Goal: Task Accomplishment & Management: Manage account settings

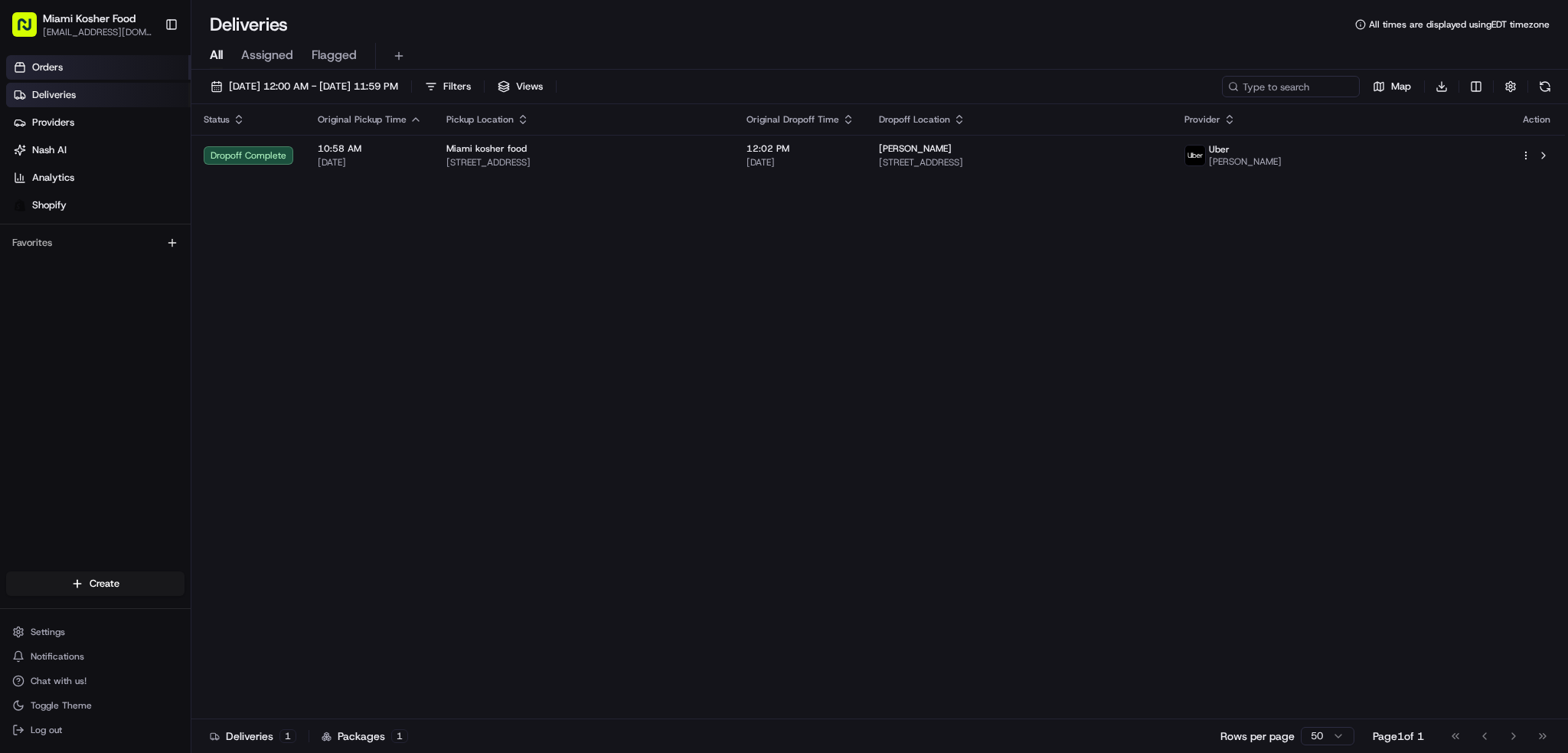
click at [65, 70] on link "Orders" at bounding box center [98, 67] width 184 height 24
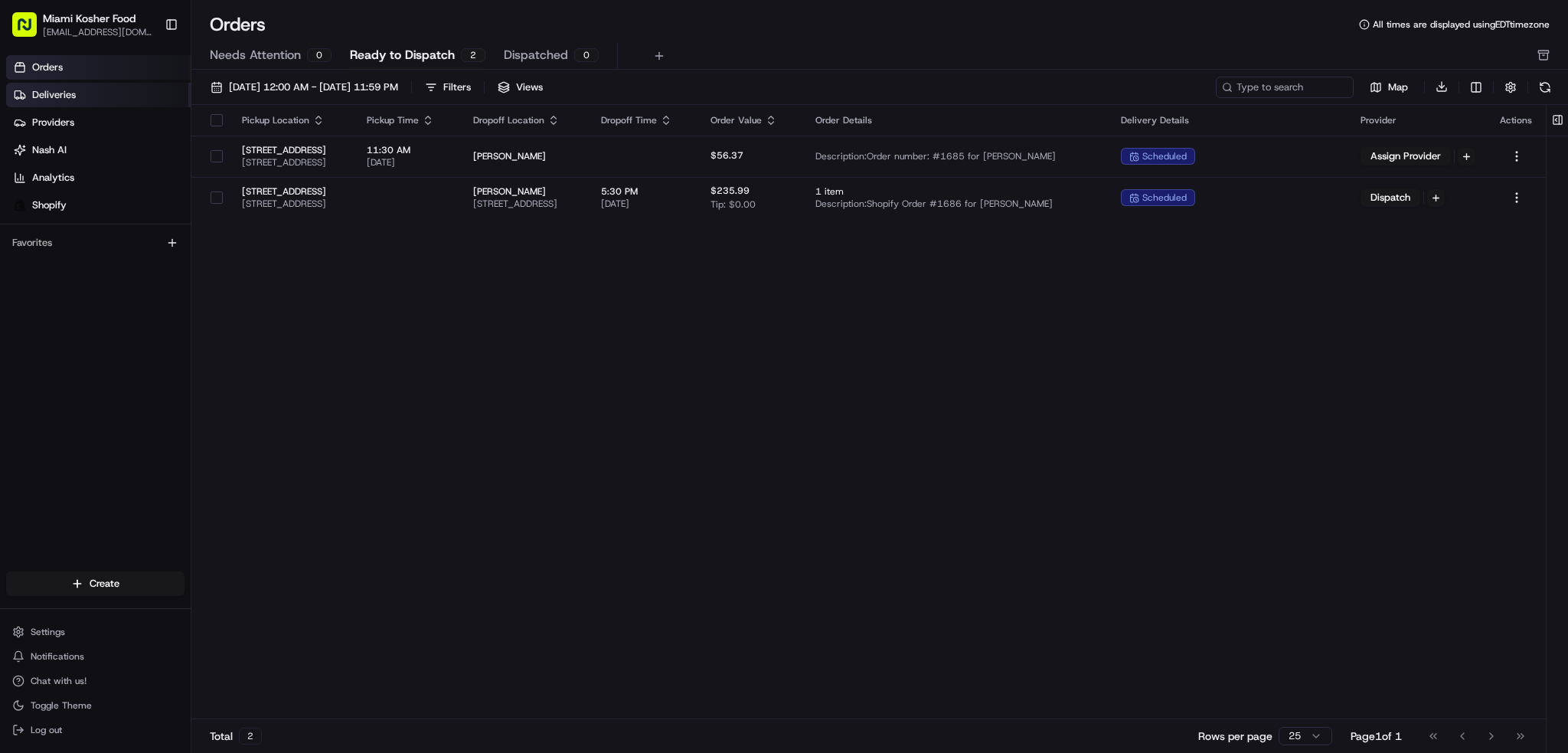
click at [69, 96] on span "Deliveries" at bounding box center [53, 95] width 44 height 14
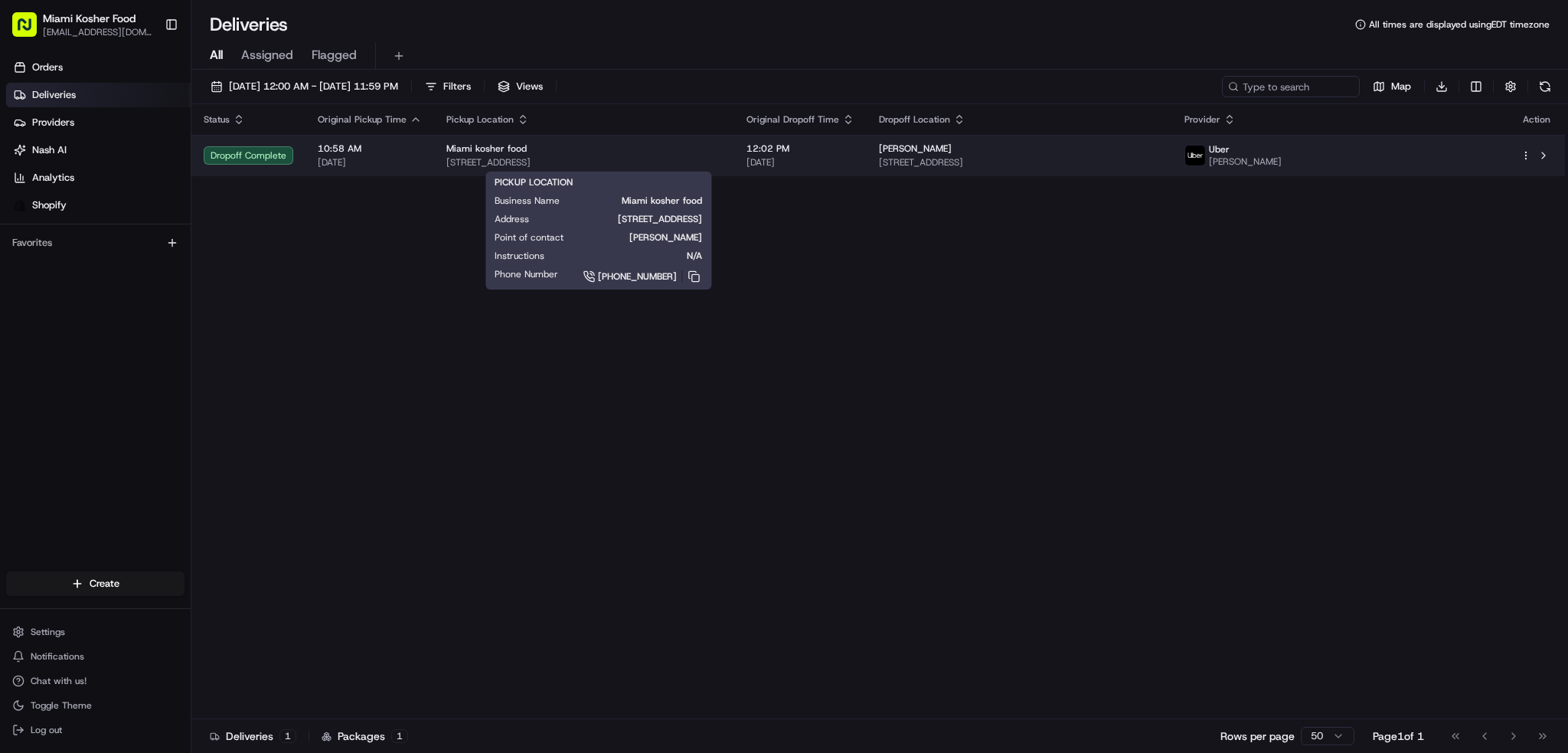
click at [634, 156] on span "[STREET_ADDRESS]" at bounding box center [584, 162] width 276 height 12
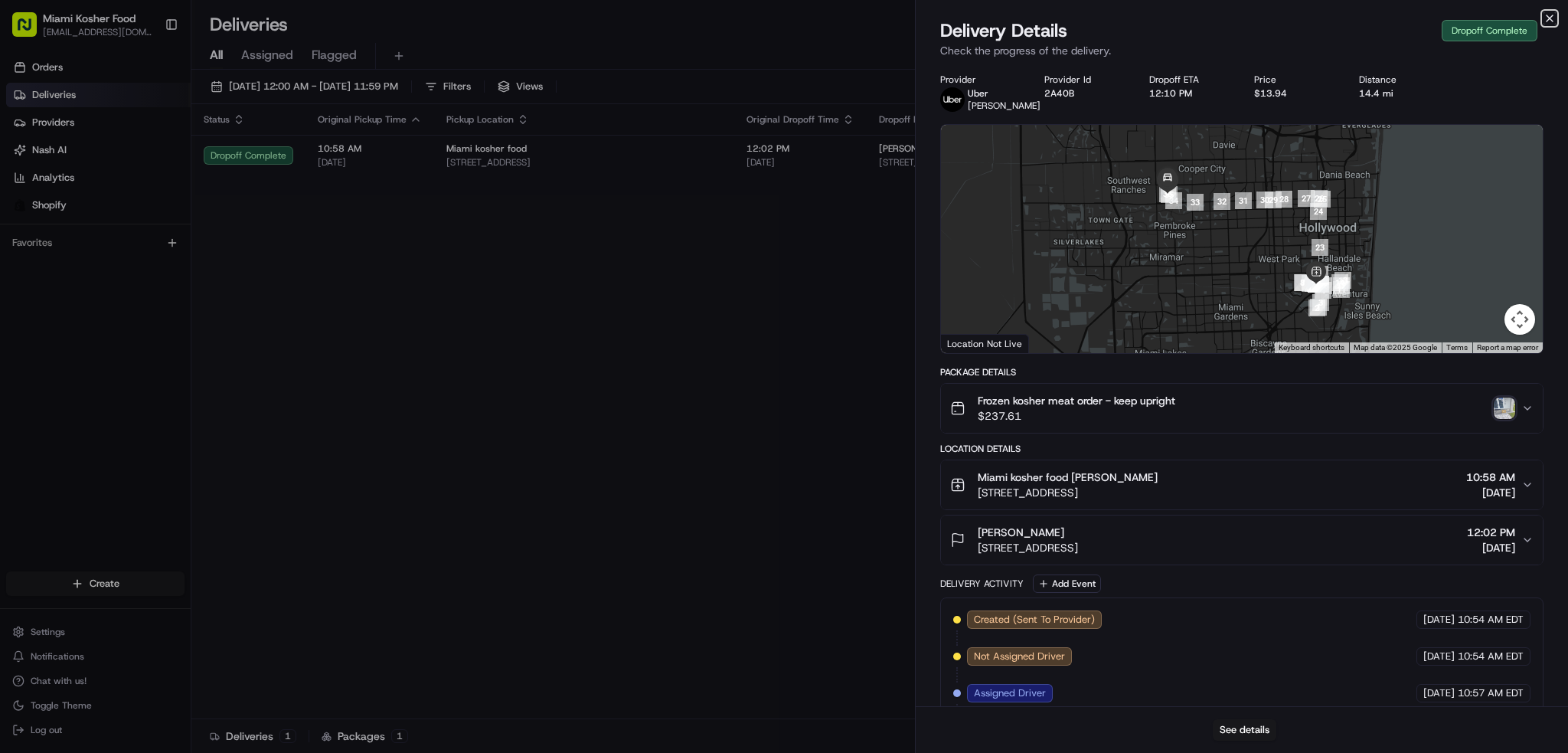
click at [1549, 16] on icon "button" at bounding box center [1550, 18] width 12 height 12
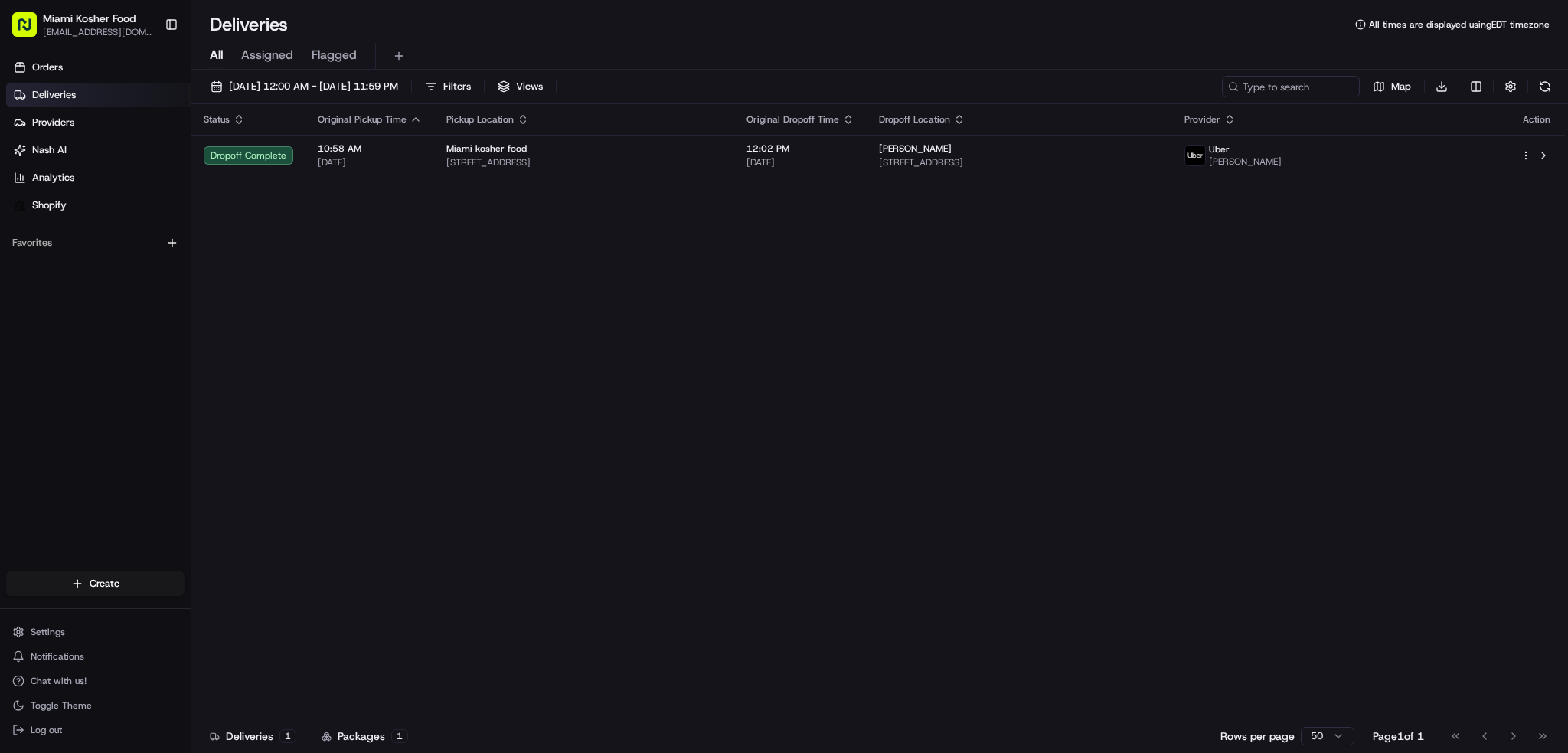
click at [641, 299] on div "Status Original Pickup Time Pickup Location Original Dropoff Time Dropoff Locat…" at bounding box center [877, 412] width 1373 height 615
click at [50, 626] on span "Settings" at bounding box center [48, 632] width 34 height 12
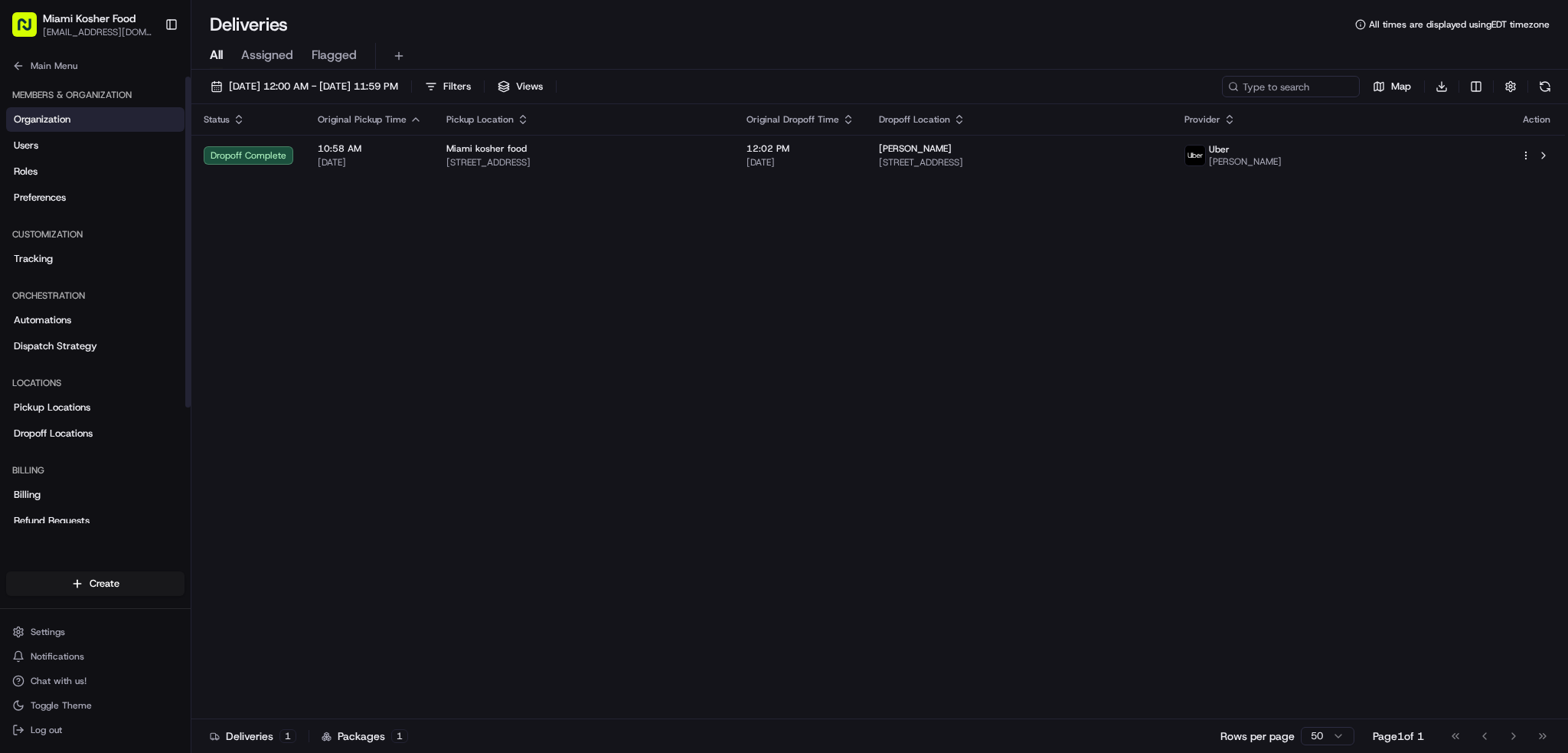
click at [118, 128] on link "Organization" at bounding box center [95, 119] width 178 height 24
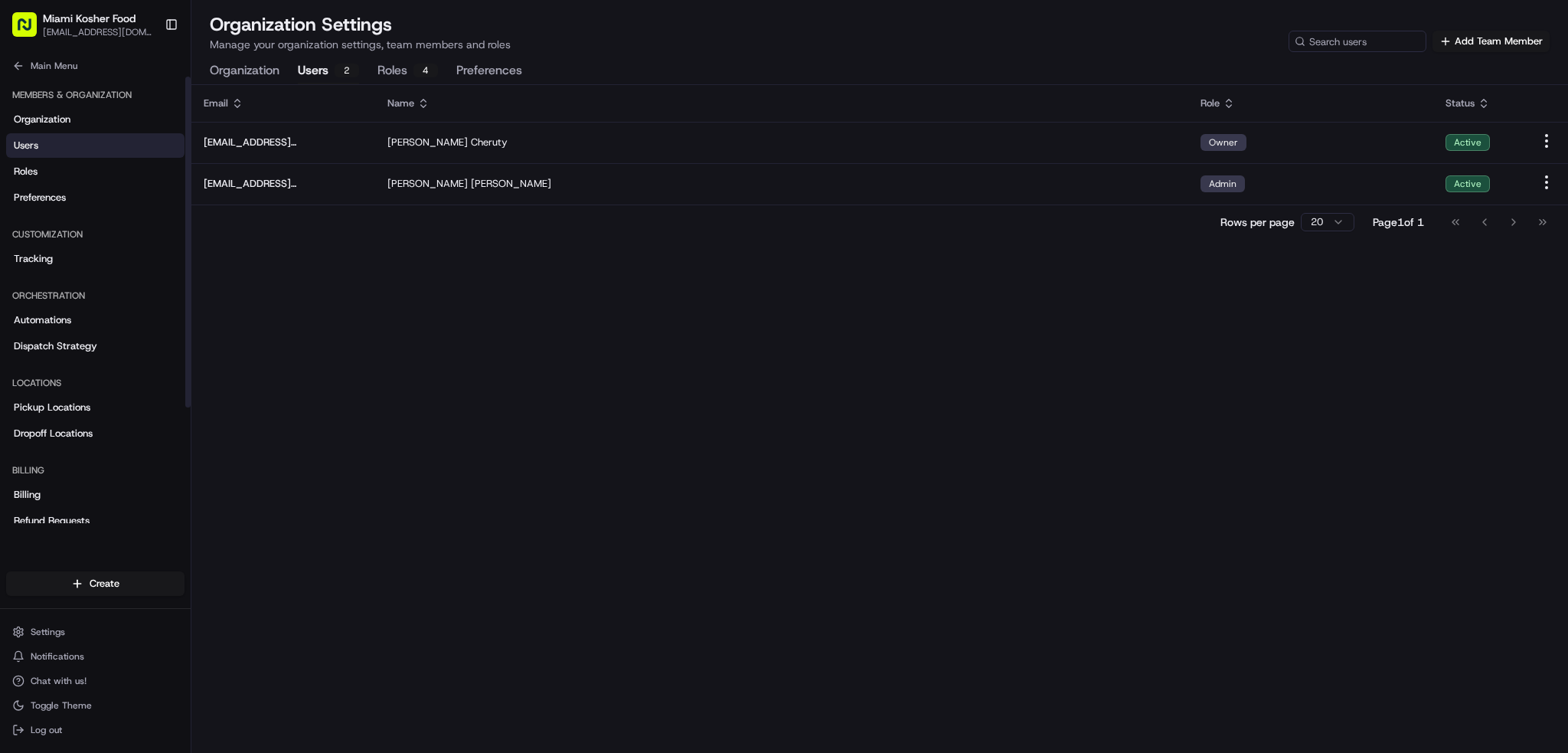
click at [335, 68] on div "2" at bounding box center [347, 71] width 24 height 14
click at [87, 198] on link "Preferences" at bounding box center [95, 197] width 178 height 24
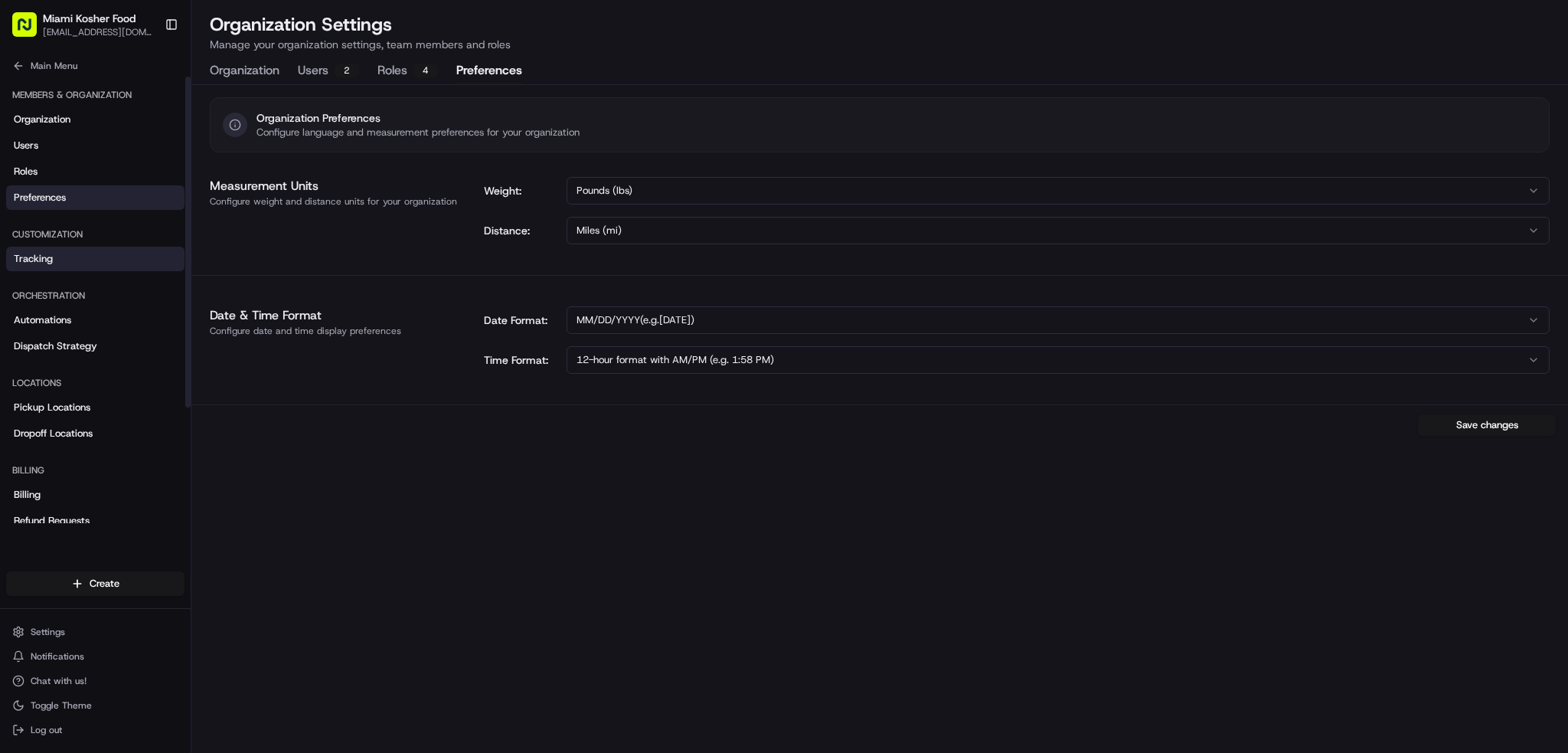
click at [78, 269] on link "Tracking" at bounding box center [95, 258] width 178 height 24
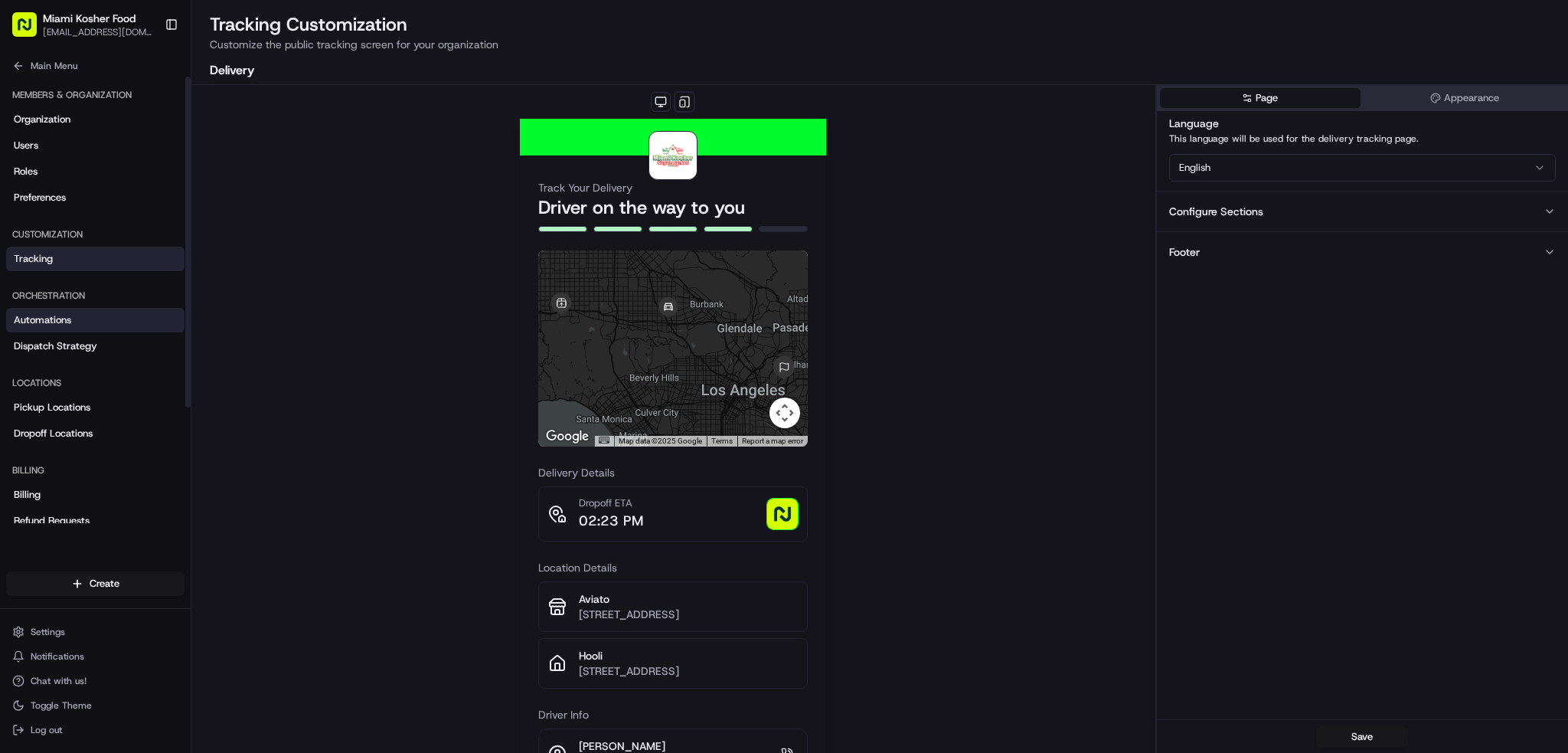
click at [82, 319] on link "Automations" at bounding box center [95, 320] width 178 height 24
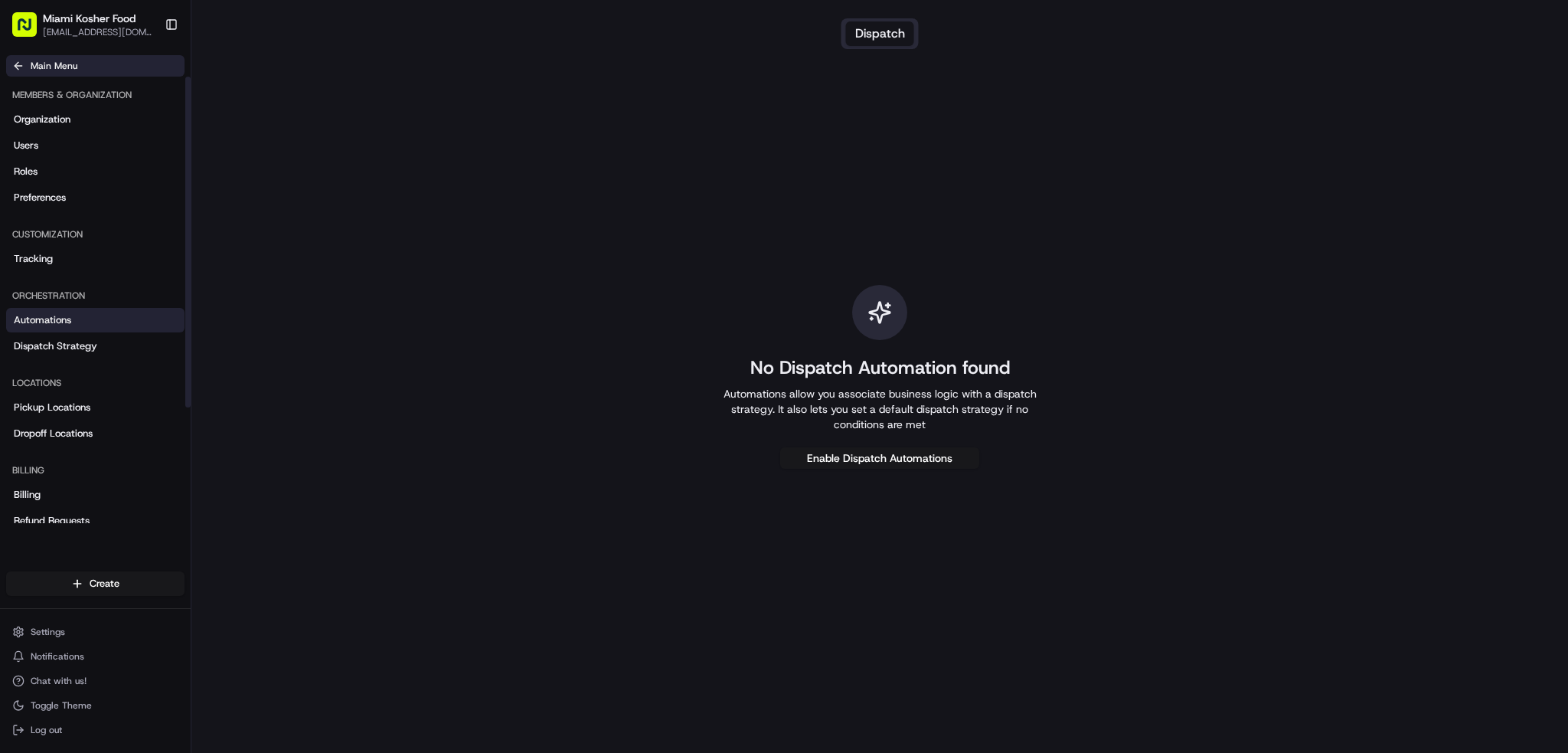
click at [62, 66] on span "Main Menu" at bounding box center [54, 65] width 46 height 12
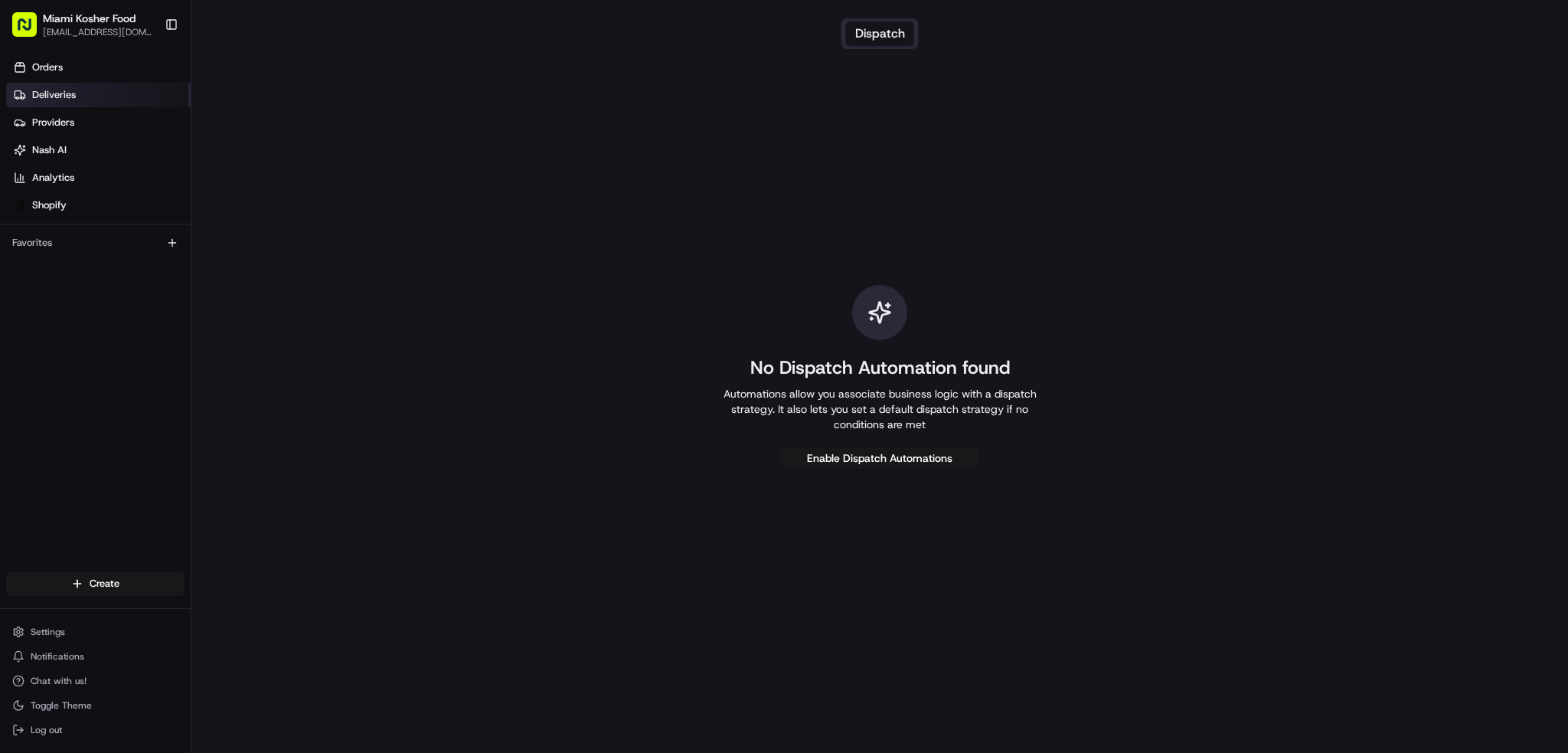
click at [32, 99] on span "Deliveries" at bounding box center [53, 95] width 44 height 14
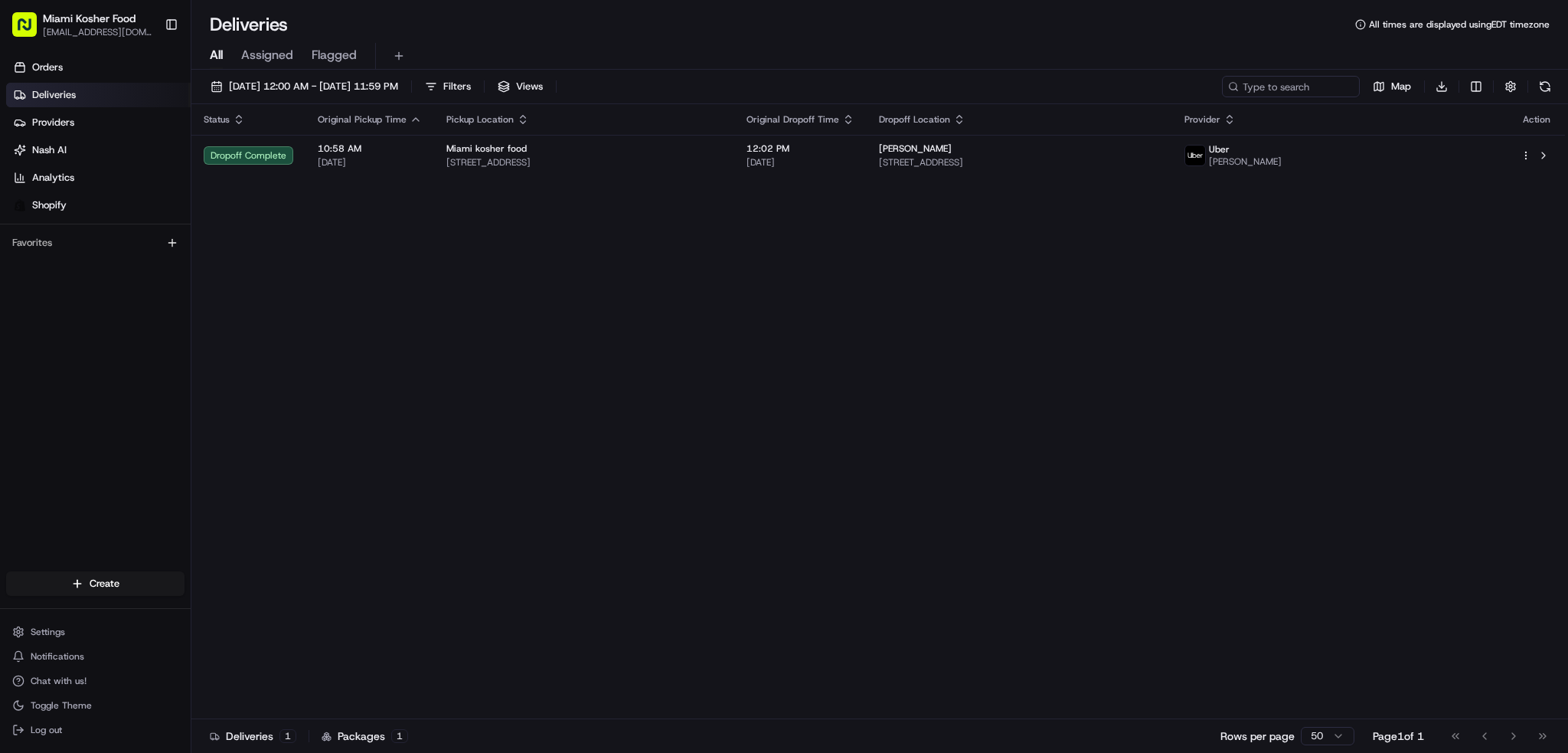
click at [263, 55] on span "Assigned" at bounding box center [267, 54] width 52 height 18
click at [215, 59] on span "All" at bounding box center [216, 54] width 13 height 18
click at [67, 204] on link "Shopify" at bounding box center [98, 205] width 184 height 24
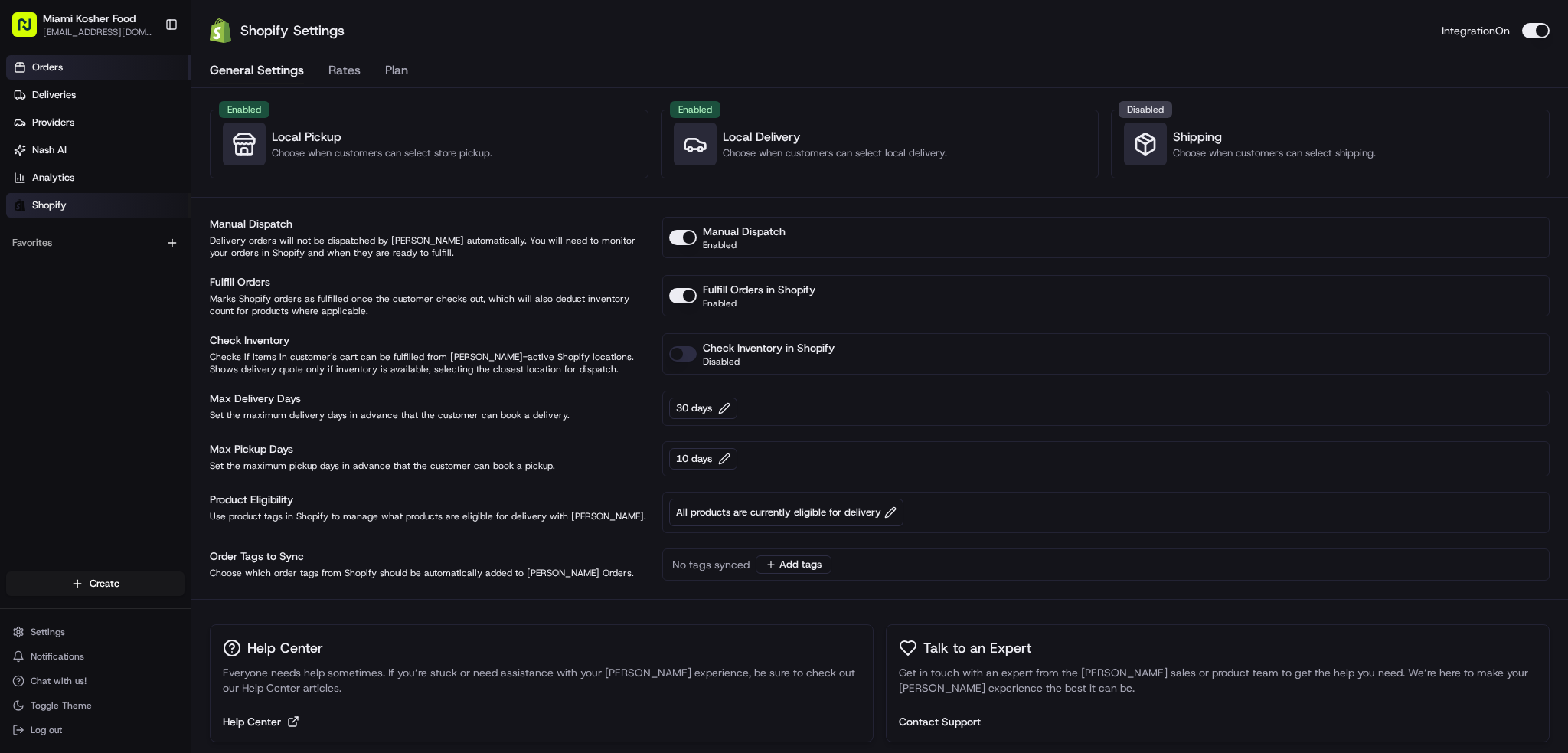
click at [86, 59] on link "Orders" at bounding box center [98, 67] width 184 height 24
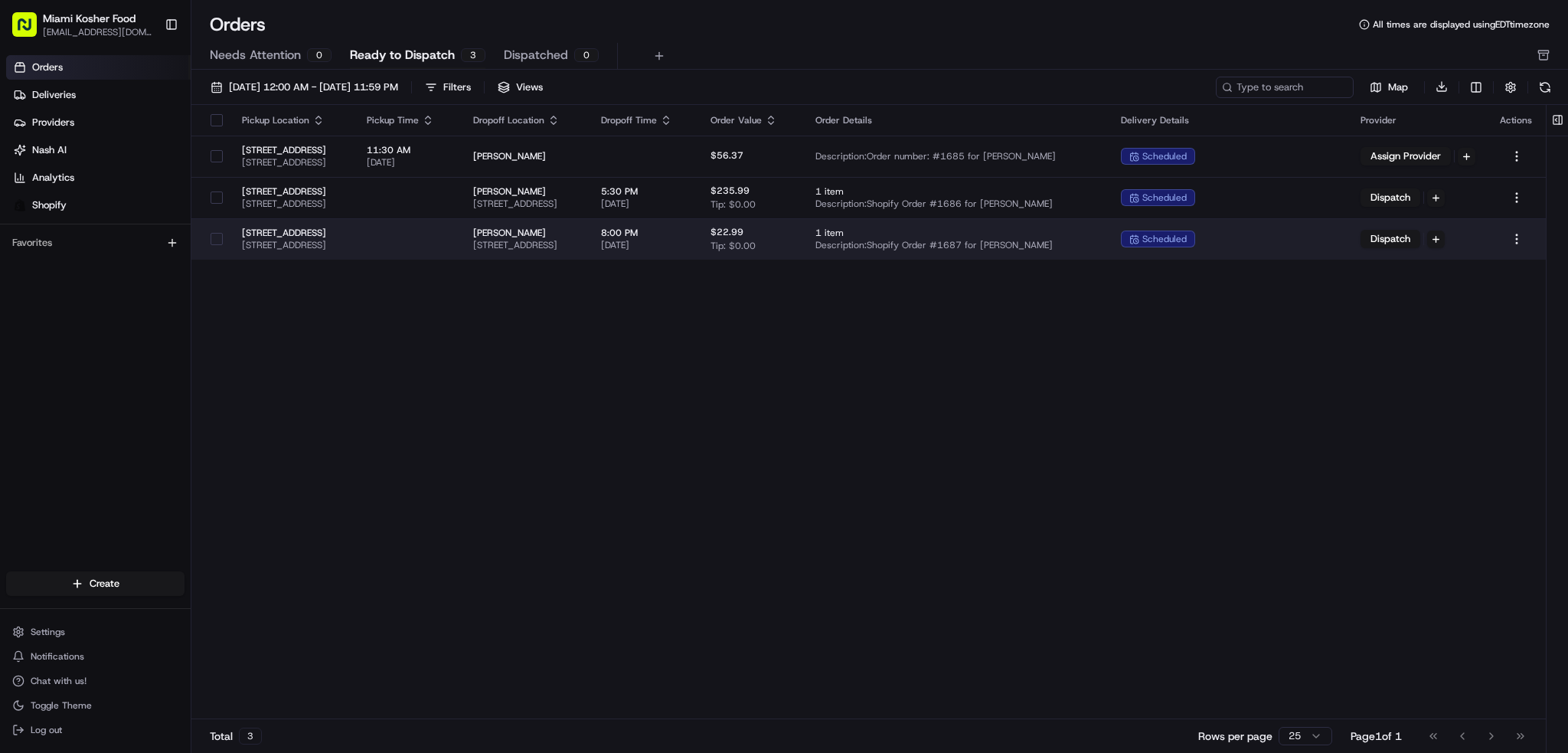
click at [314, 232] on span "[STREET_ADDRESS]" at bounding box center [292, 233] width 100 height 12
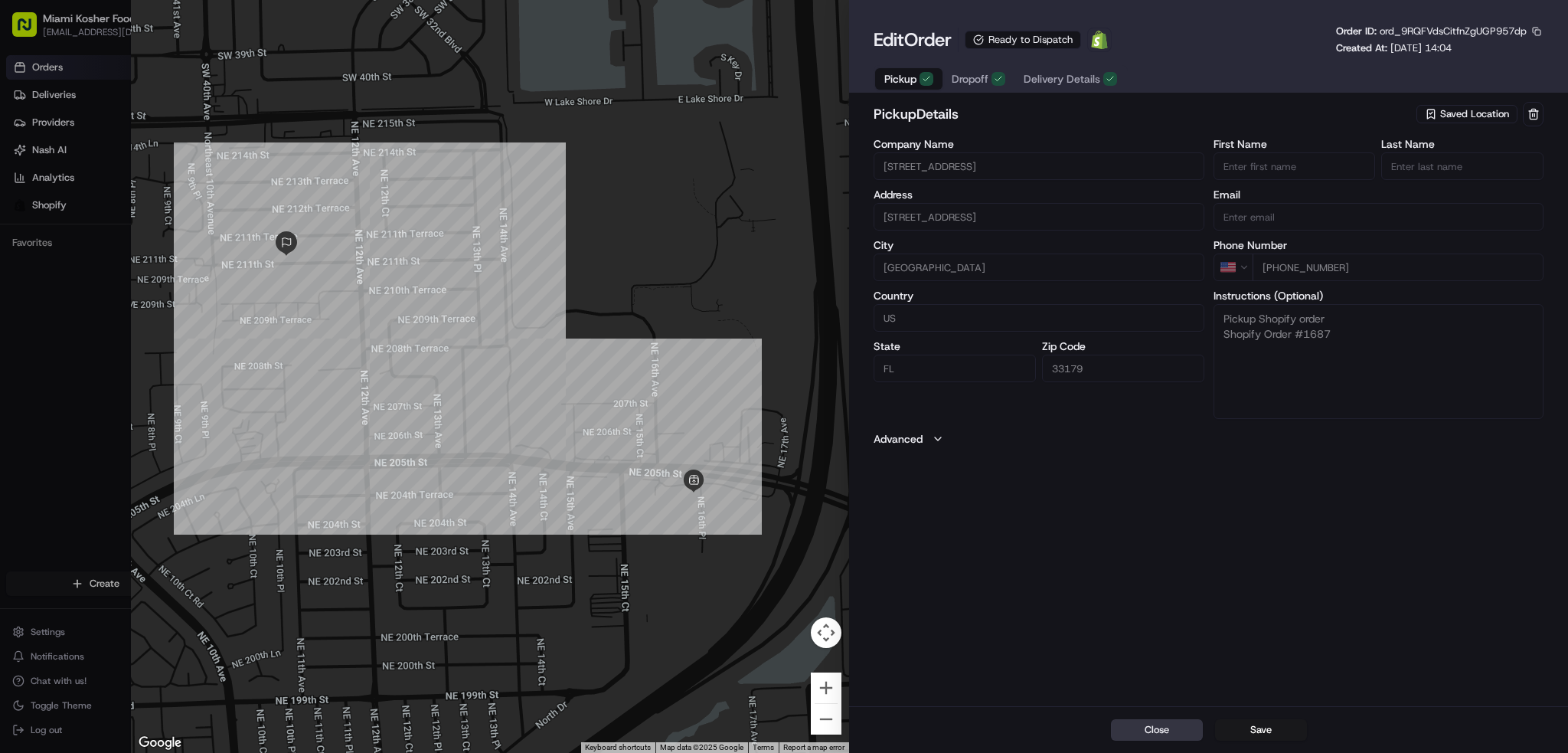
click at [1138, 735] on button "Close" at bounding box center [1156, 730] width 92 height 22
type input "+1"
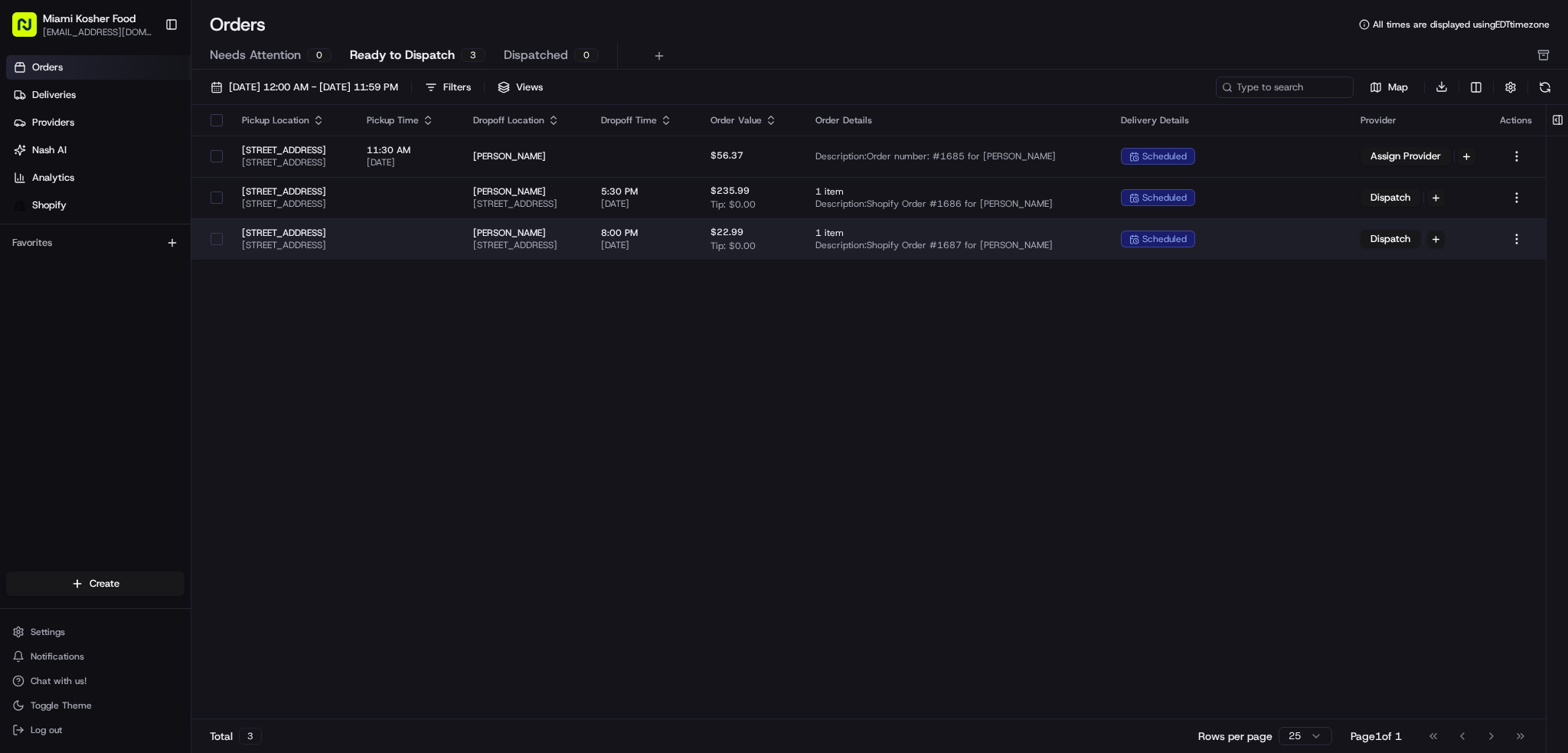
click at [215, 239] on button "button" at bounding box center [217, 239] width 12 height 12
